Goal: Task Accomplishment & Management: Manage account settings

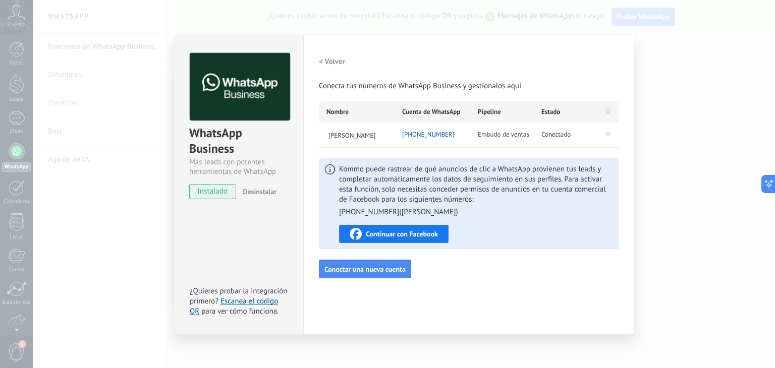
click at [135, 91] on div "WhatsApp Business Más leads con potentes herramientas de WhatsApp instalado Des…" at bounding box center [404, 184] width 742 height 368
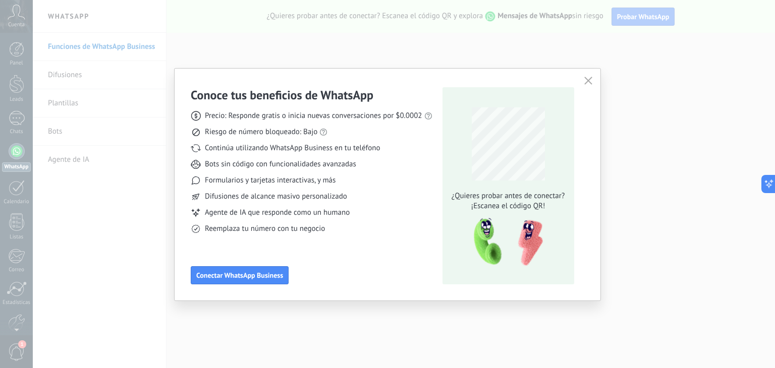
click at [586, 77] on icon "button" at bounding box center [588, 81] width 8 height 8
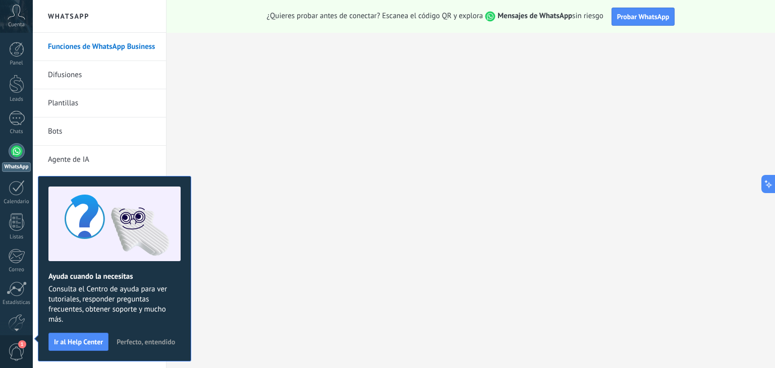
click at [66, 159] on link "Agente de IA" at bounding box center [102, 160] width 108 height 28
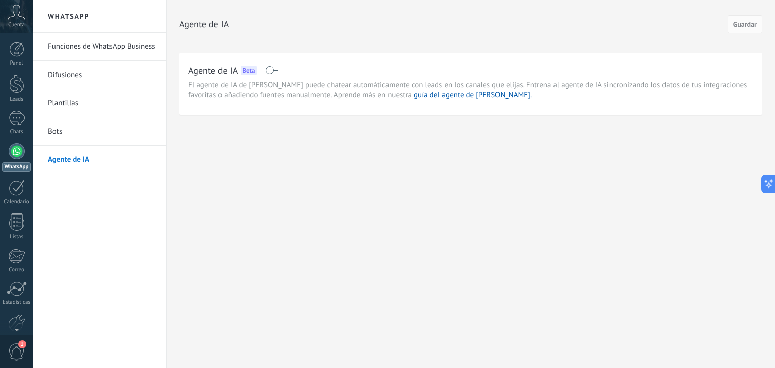
click at [53, 129] on link "Bots" at bounding box center [102, 132] width 108 height 28
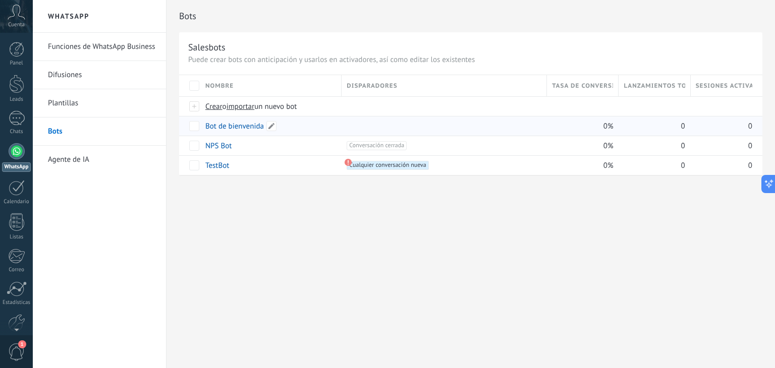
click at [236, 124] on link "Bot de bienvenida" at bounding box center [234, 127] width 59 height 10
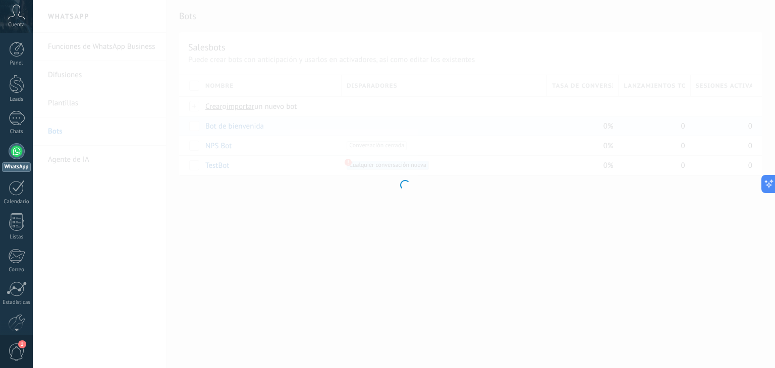
type input "**********"
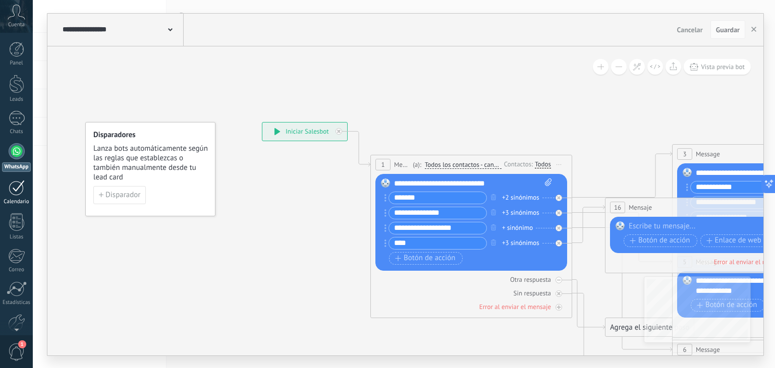
click at [16, 187] on div at bounding box center [17, 188] width 16 height 16
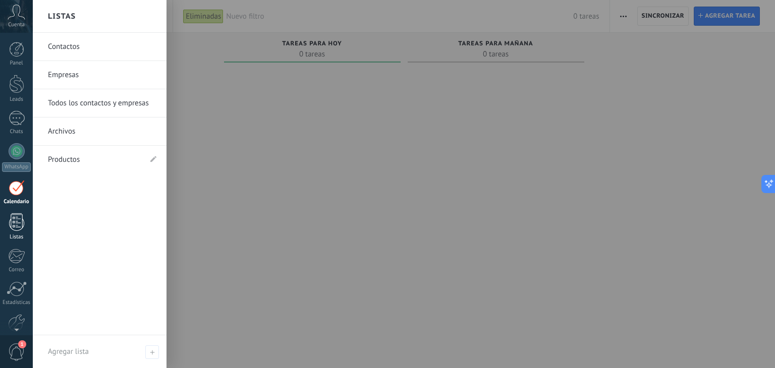
click at [22, 221] on div at bounding box center [16, 222] width 15 height 18
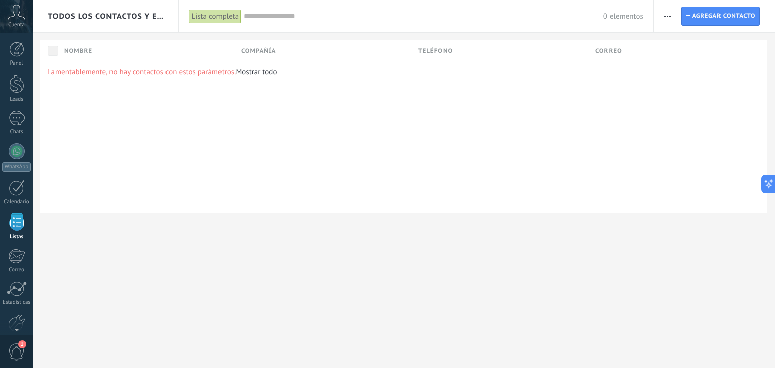
scroll to position [26, 0]
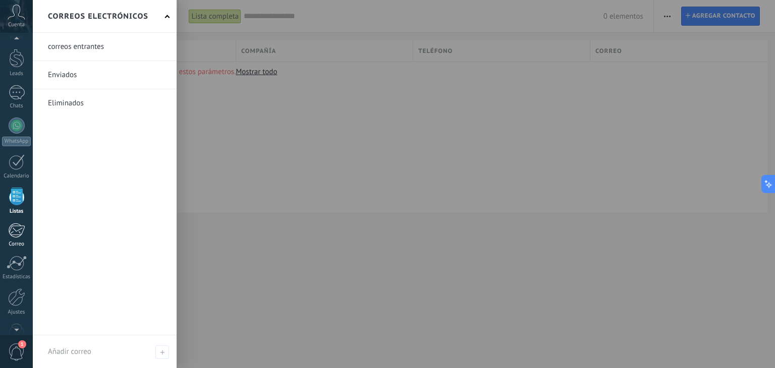
click at [20, 229] on div at bounding box center [16, 230] width 17 height 15
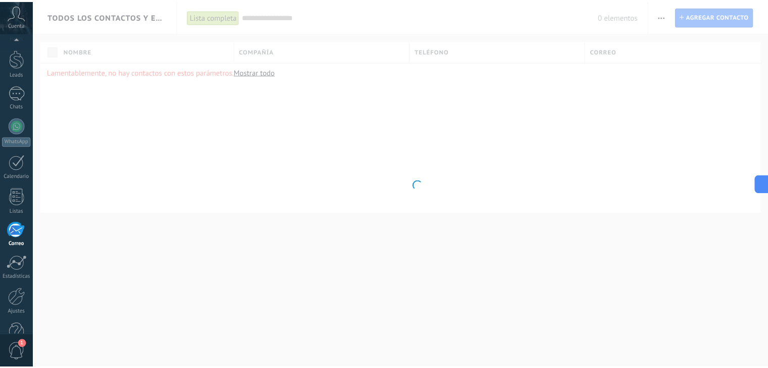
scroll to position [51, 0]
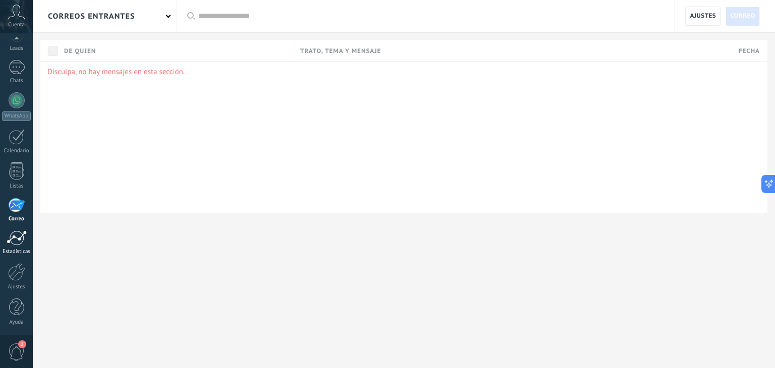
click at [19, 242] on div at bounding box center [17, 238] width 20 height 15
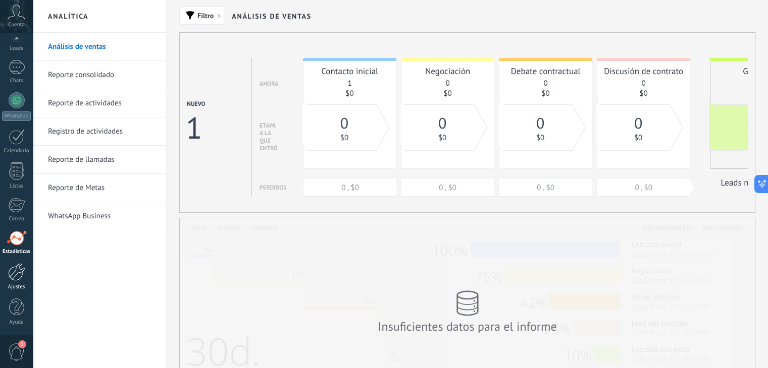
click at [18, 273] on div at bounding box center [16, 272] width 17 height 18
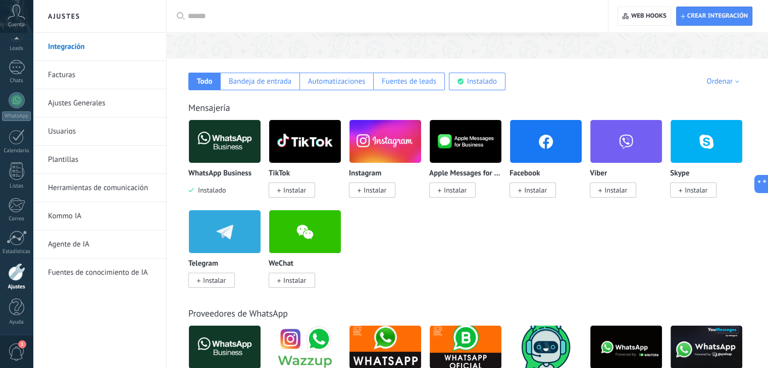
scroll to position [151, 0]
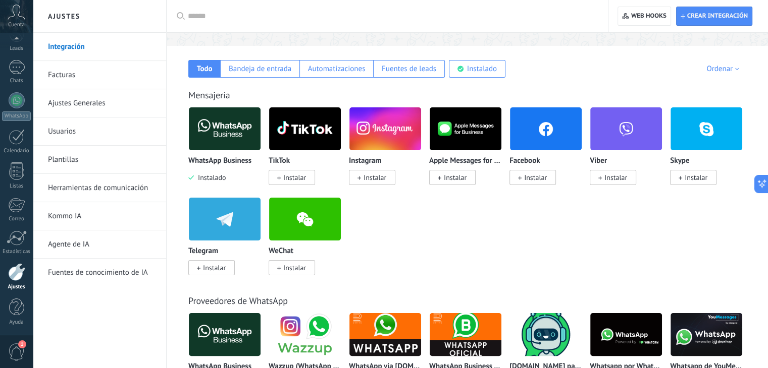
click at [74, 214] on link "Kommo IA" at bounding box center [102, 216] width 108 height 28
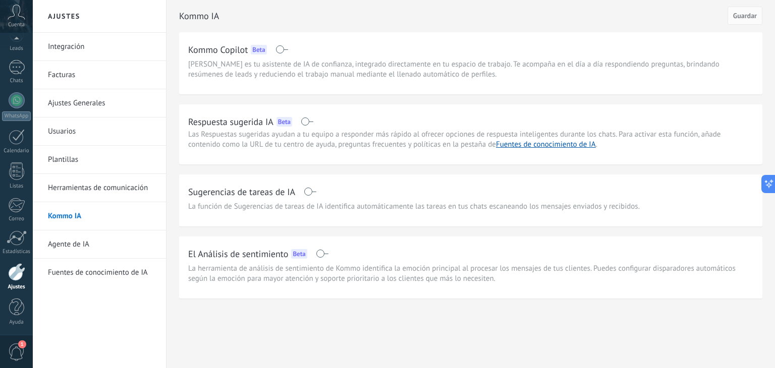
click at [95, 186] on link "Herramientas de comunicación" at bounding box center [102, 188] width 108 height 28
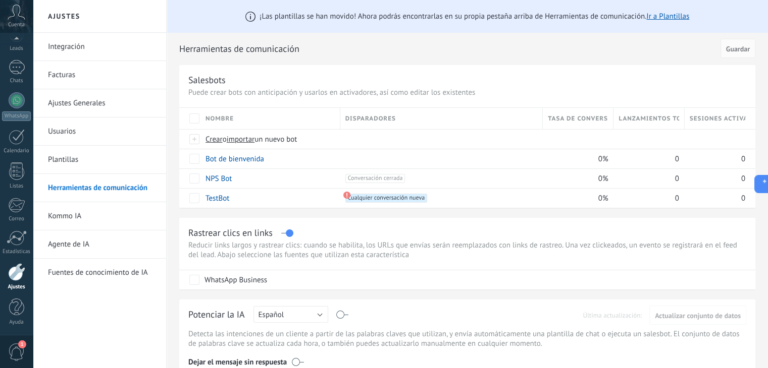
click at [112, 160] on link "Plantillas" at bounding box center [102, 160] width 108 height 28
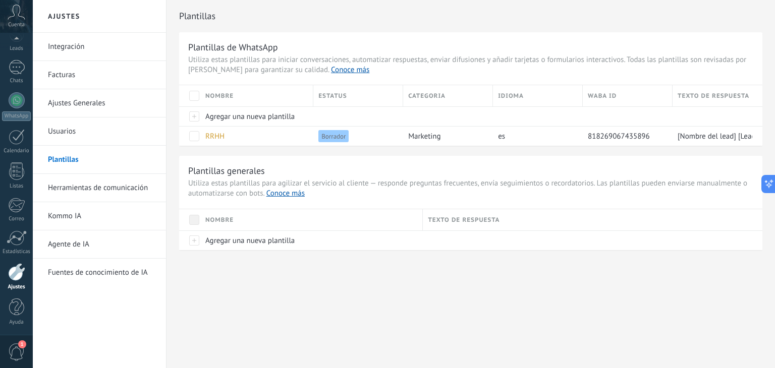
click at [97, 133] on link "Usuarios" at bounding box center [102, 132] width 108 height 28
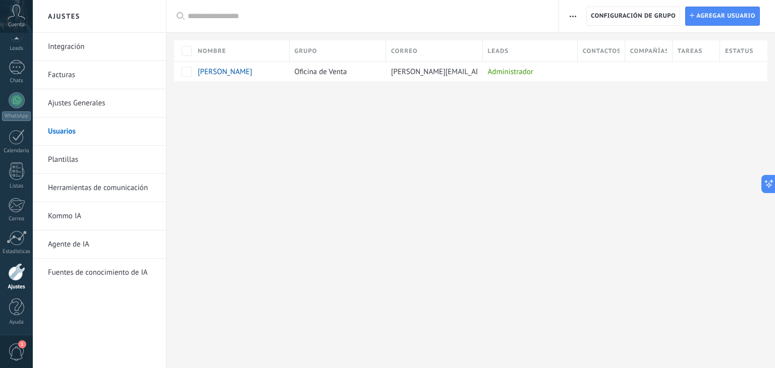
click at [20, 350] on span "1" at bounding box center [16, 353] width 17 height 18
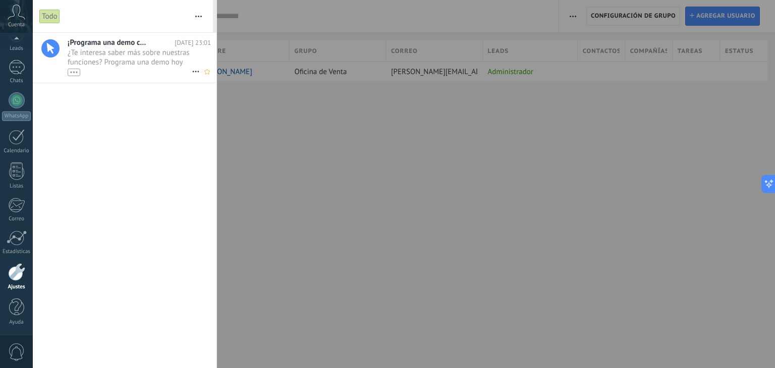
click at [111, 49] on span "¿Te interesa saber más sobre nuestras funciones? Programa una demo [DATE] mismo…" at bounding box center [130, 62] width 124 height 28
click at [16, 16] on icon at bounding box center [17, 12] width 18 height 15
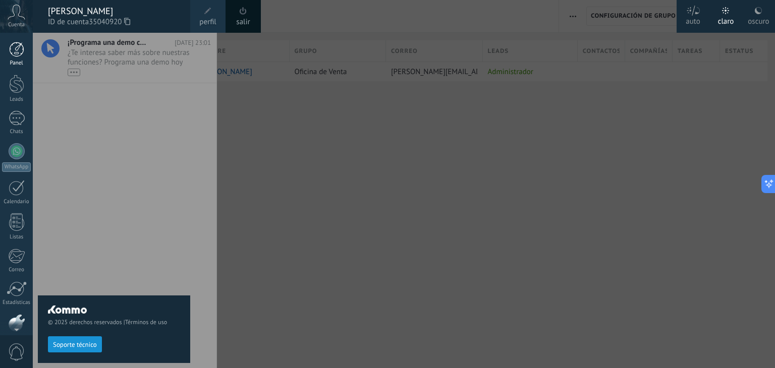
click at [18, 51] on div at bounding box center [16, 49] width 15 height 15
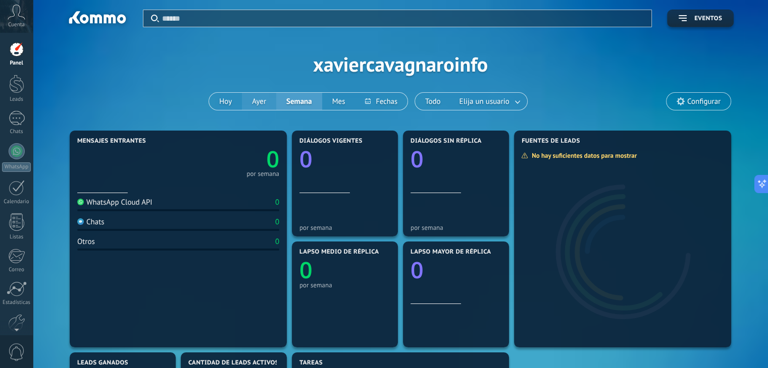
click at [260, 103] on button "Ayer" at bounding box center [259, 101] width 34 height 17
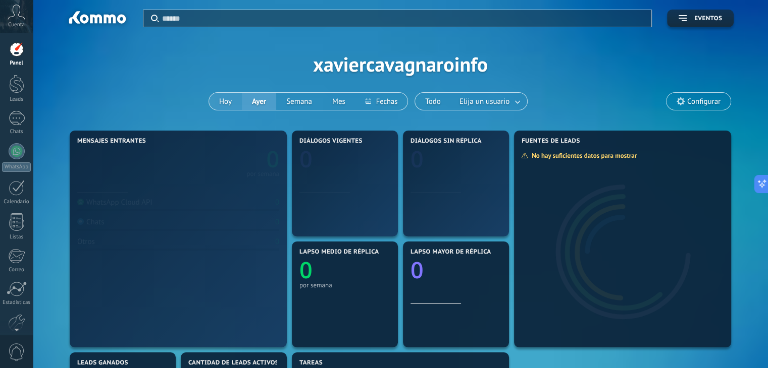
click at [226, 102] on button "Hoy" at bounding box center [225, 101] width 33 height 17
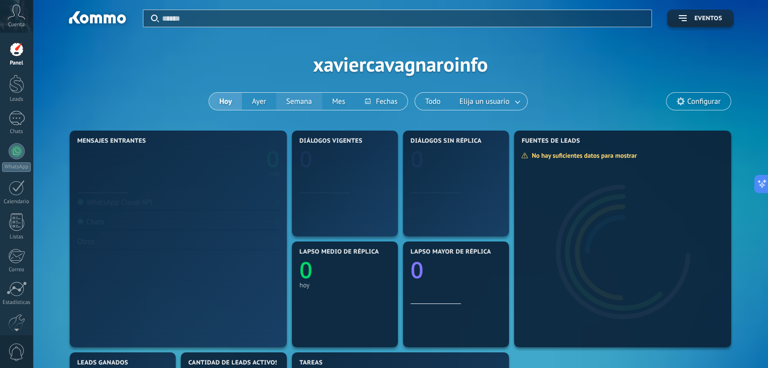
click at [297, 99] on button "Semana" at bounding box center [299, 101] width 46 height 17
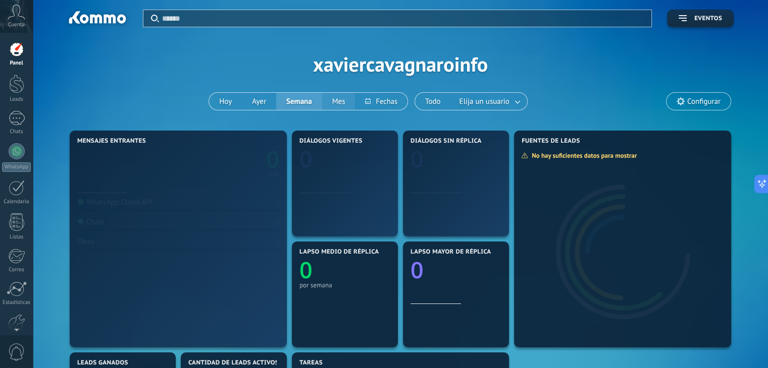
click at [339, 97] on button "Mes" at bounding box center [338, 101] width 33 height 17
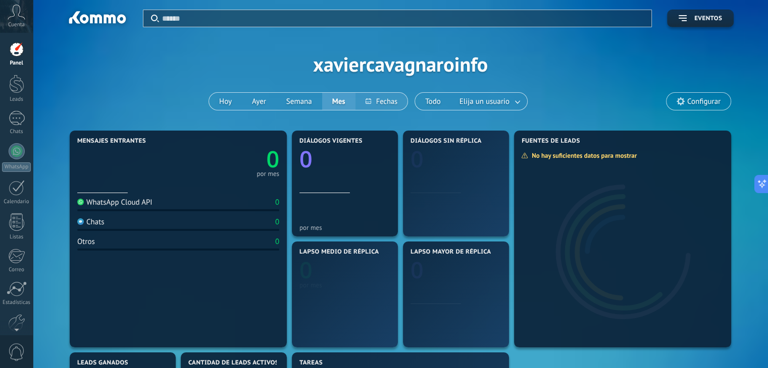
click at [386, 98] on button at bounding box center [381, 101] width 52 height 17
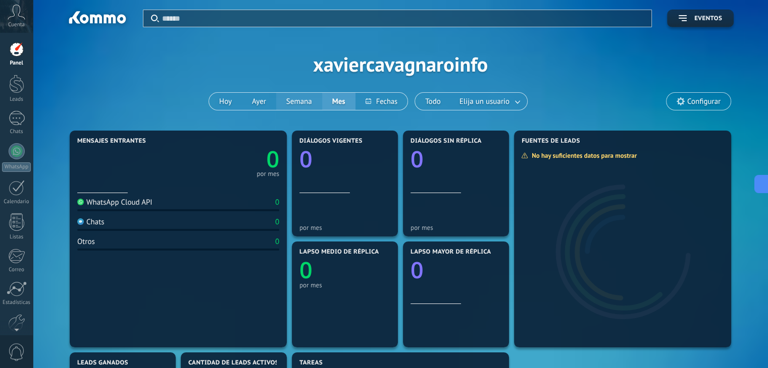
click at [318, 101] on div "[DATE] [DATE] Semana Mes" at bounding box center [307, 101] width 199 height 18
click at [435, 98] on button "Todo" at bounding box center [433, 101] width 36 height 17
click at [473, 103] on span "Elija un usuario" at bounding box center [484, 102] width 54 height 14
click at [700, 100] on span "Configurar" at bounding box center [703, 101] width 33 height 9
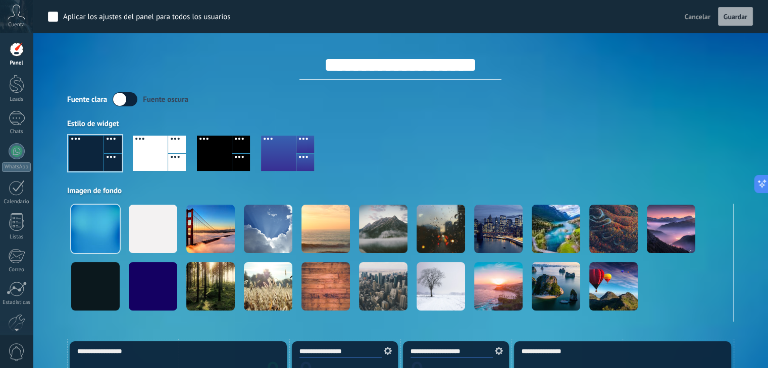
click at [586, 55] on div "**********" at bounding box center [400, 56] width 666 height 47
click at [725, 17] on span "Guardar" at bounding box center [735, 16] width 24 height 7
click at [87, 15] on div "Aplicar los ajustes del panel para todos los usuarios" at bounding box center [147, 17] width 168 height 10
click at [731, 19] on span "Guardar" at bounding box center [735, 16] width 24 height 7
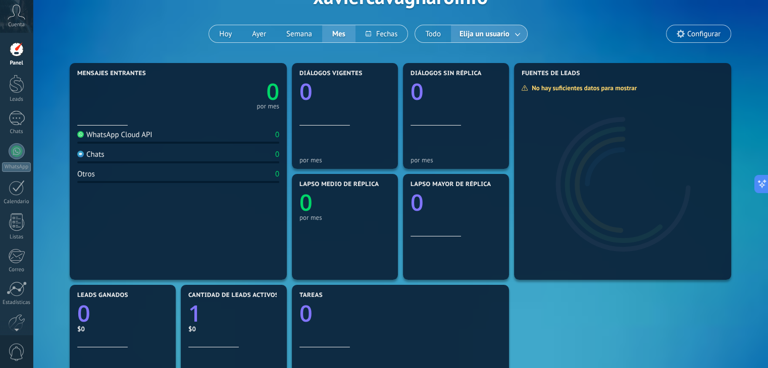
scroll to position [50, 0]
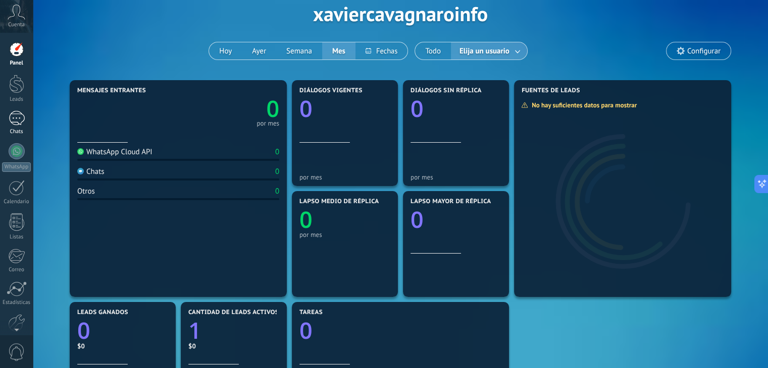
drag, startPoint x: 16, startPoint y: 118, endPoint x: 30, endPoint y: 120, distance: 14.4
click at [16, 118] on div at bounding box center [17, 118] width 16 height 15
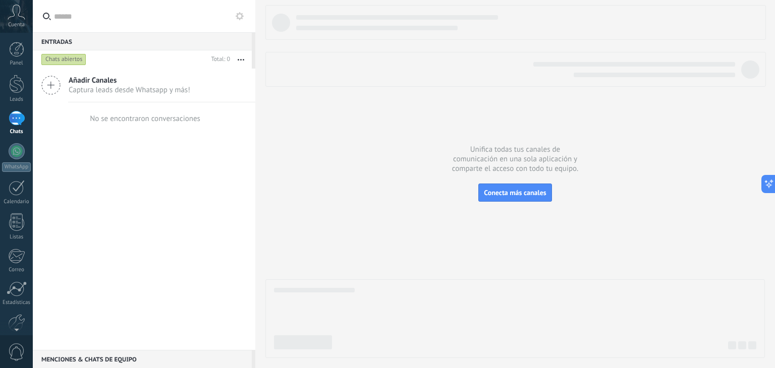
click at [46, 83] on icon at bounding box center [50, 85] width 19 height 19
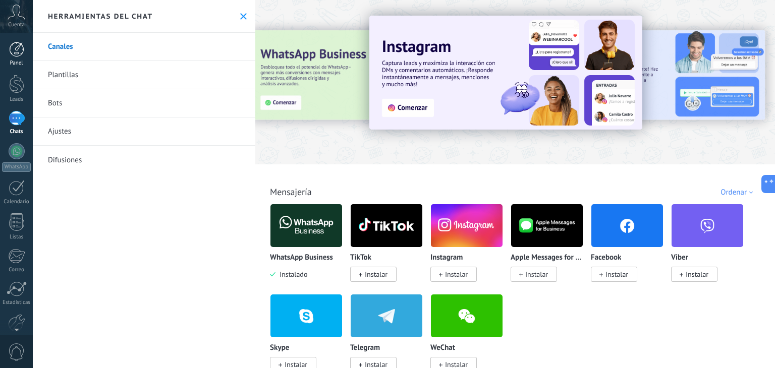
click at [14, 50] on div at bounding box center [16, 49] width 15 height 15
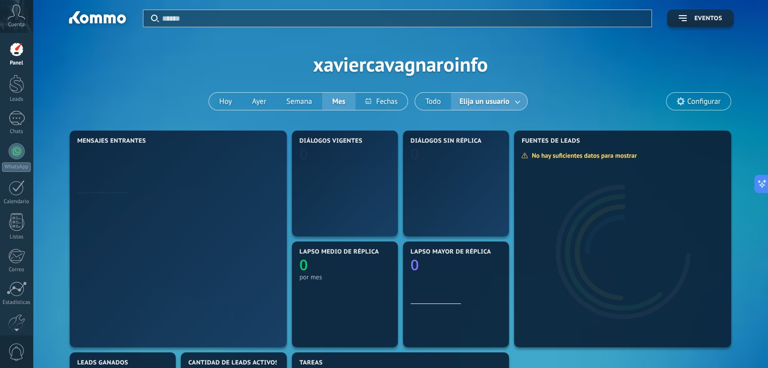
click at [18, 16] on icon at bounding box center [17, 12] width 18 height 15
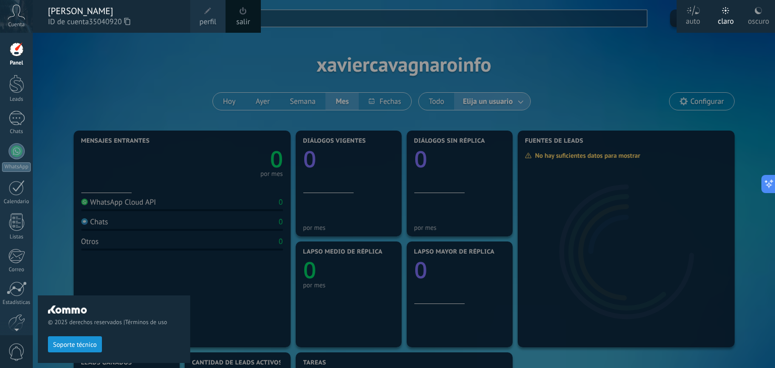
click at [546, 58] on div at bounding box center [420, 184] width 775 height 368
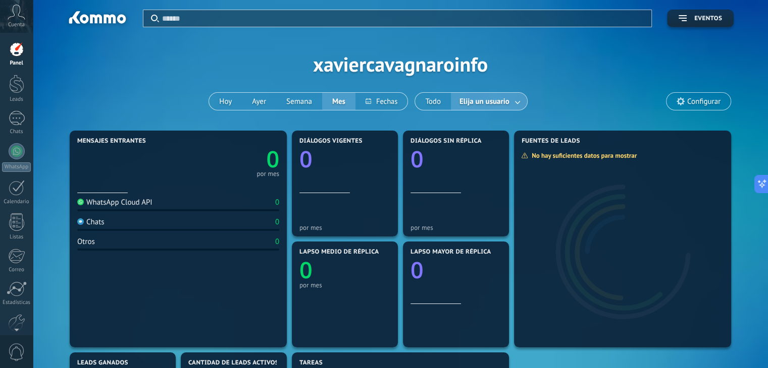
click at [517, 101] on link at bounding box center [518, 101] width 18 height 17
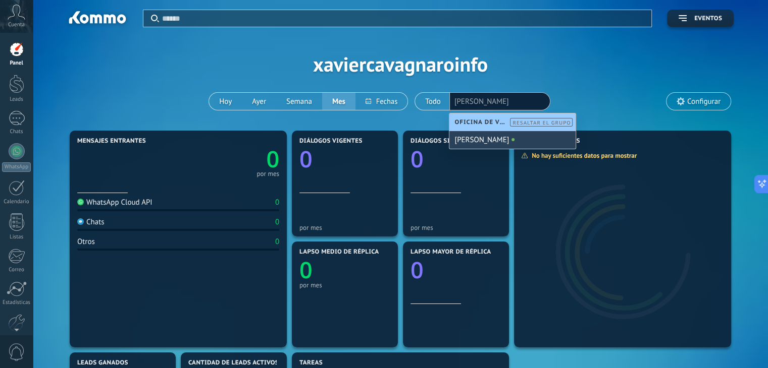
click at [486, 141] on div "[PERSON_NAME]" at bounding box center [512, 140] width 126 height 18
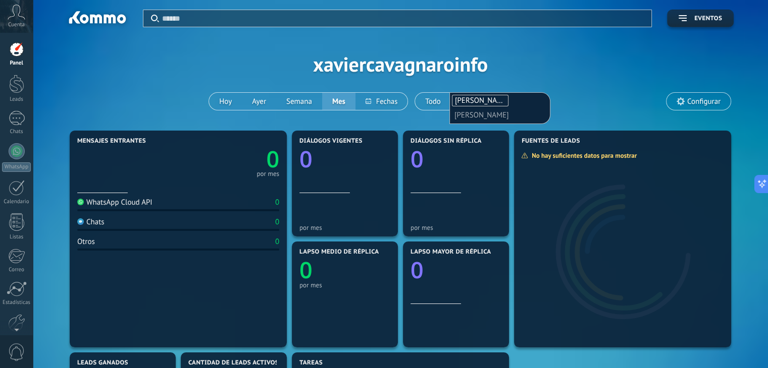
click at [567, 97] on div "Aplicar Eventos xaviercavagnaroinfo [DATE] [DATE] Semana Mes Todo Elija un usua…" at bounding box center [400, 64] width 705 height 128
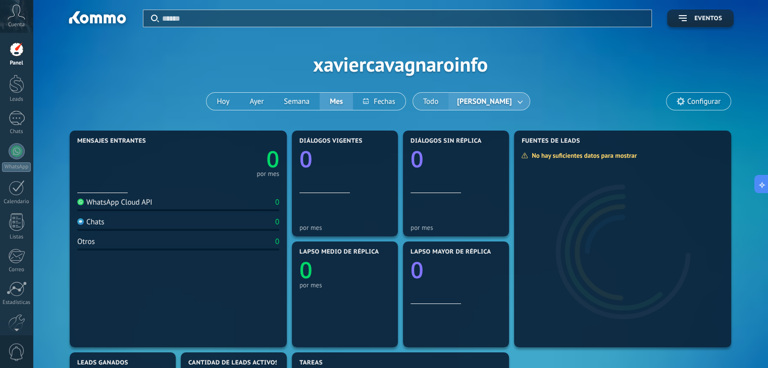
click at [433, 105] on button "Todo" at bounding box center [431, 101] width 36 height 17
